Goal: Information Seeking & Learning: Check status

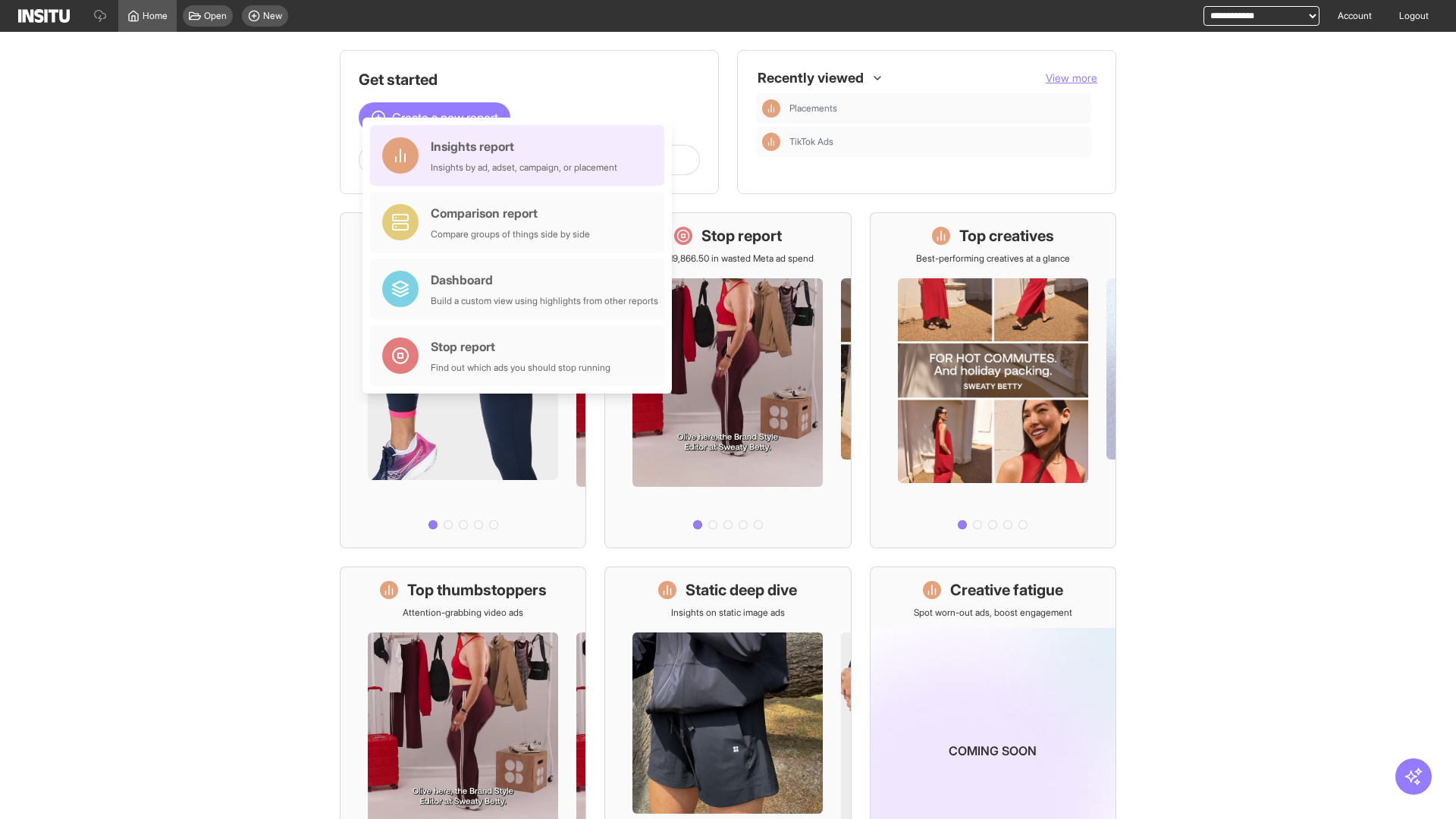
click at [521, 156] on div "Insights report Insights by ad, adset, campaign, or placement" at bounding box center [524, 155] width 186 height 36
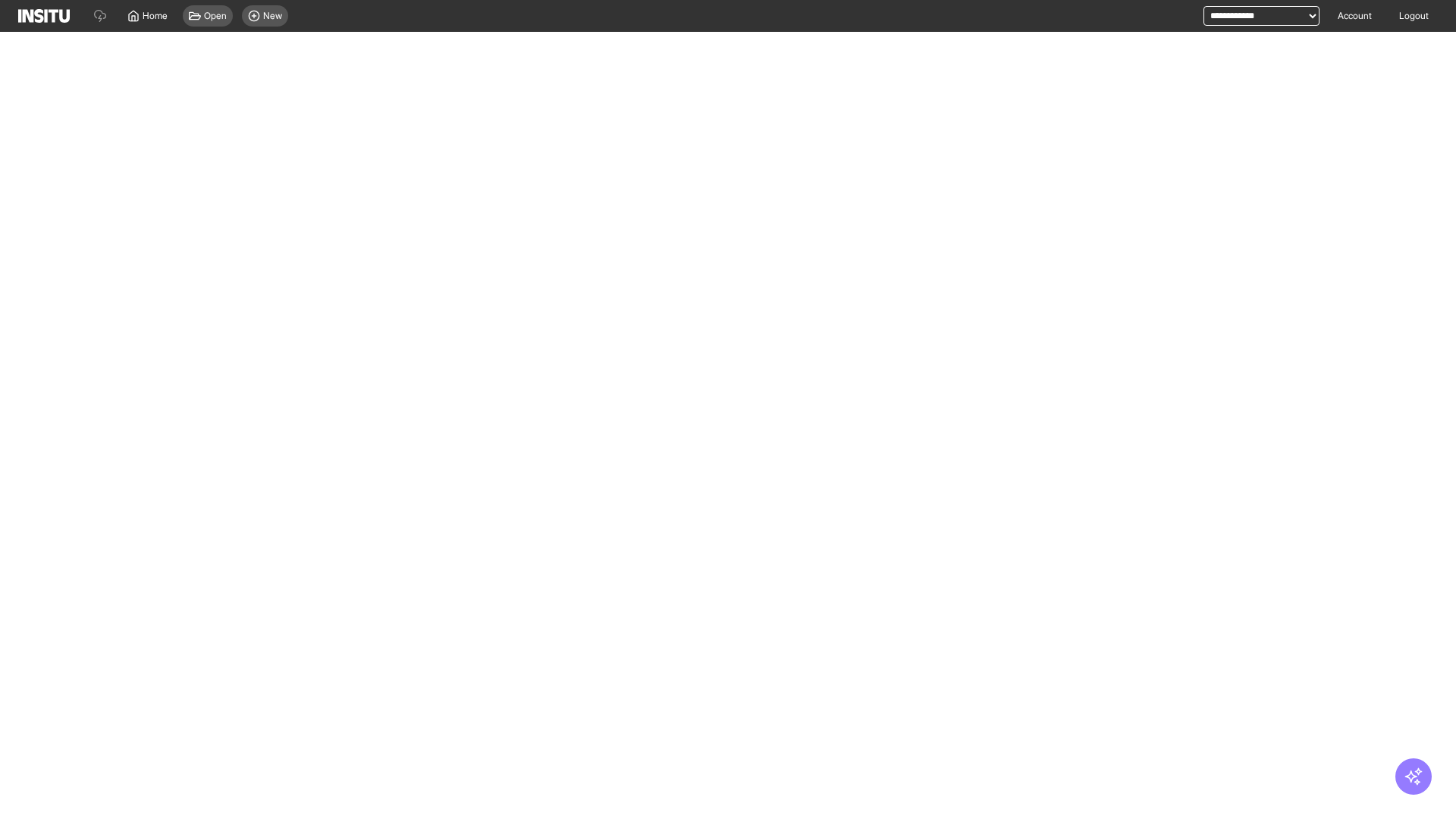
select select "**"
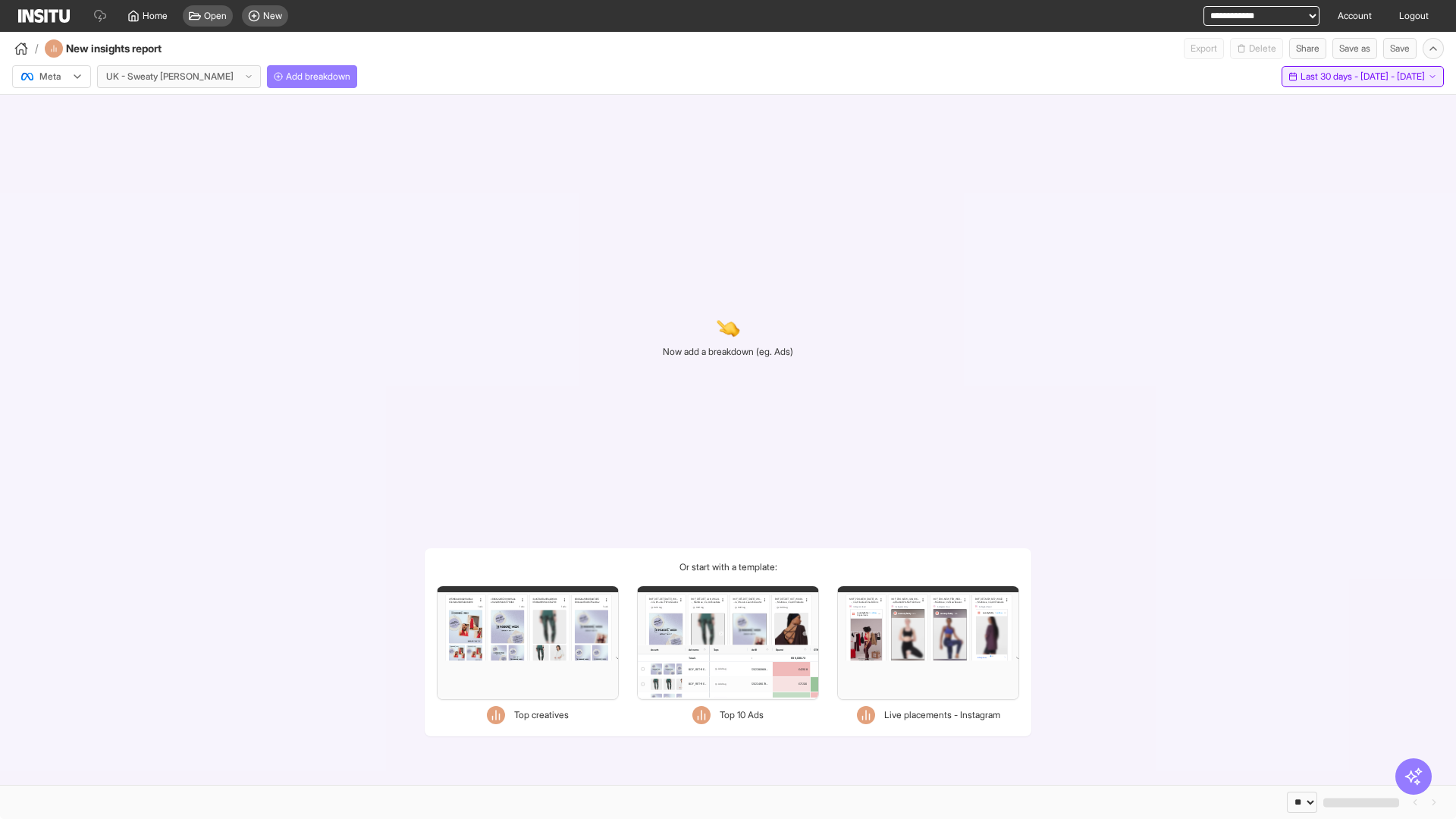
click at [1334, 77] on span "Last 30 days - [DATE] - [DATE]" at bounding box center [1362, 76] width 124 height 12
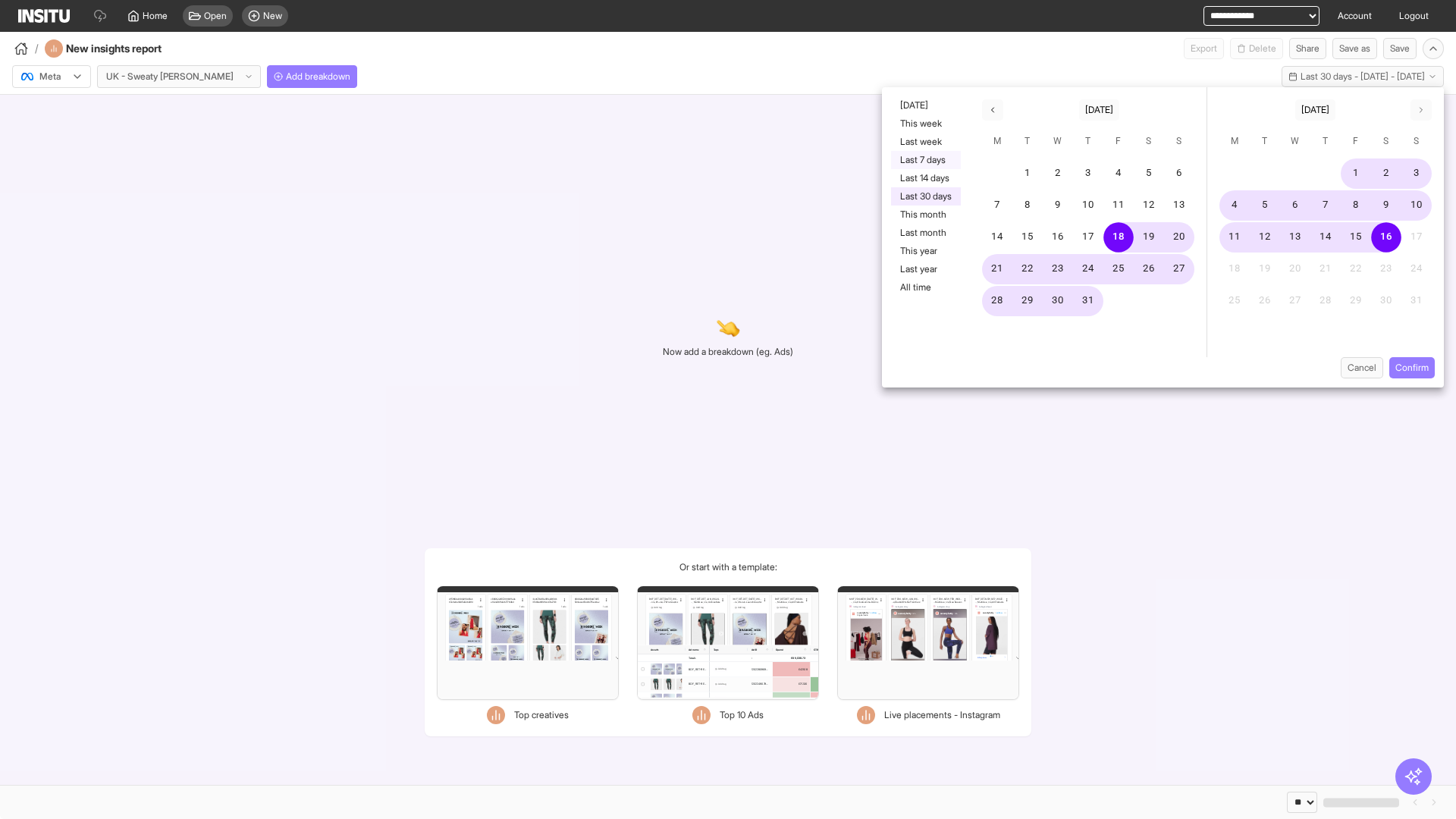
click at [924, 160] on button "Last 7 days" at bounding box center [926, 160] width 69 height 19
